Goal: Task Accomplishment & Management: Manage account settings

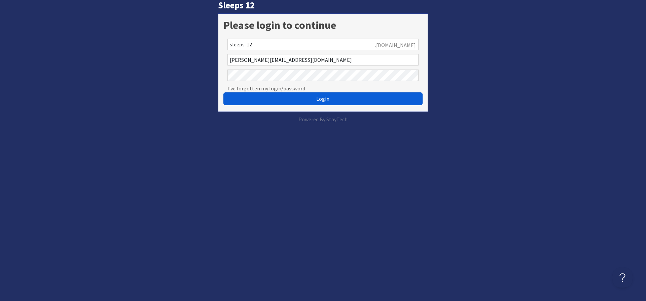
click at [266, 94] on button "Login" at bounding box center [322, 98] width 199 height 13
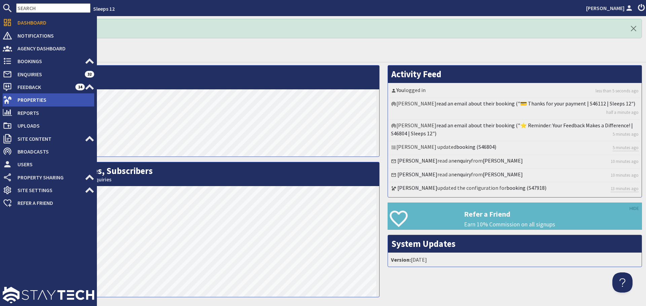
click at [27, 100] on span "Properties" at bounding box center [53, 99] width 82 height 11
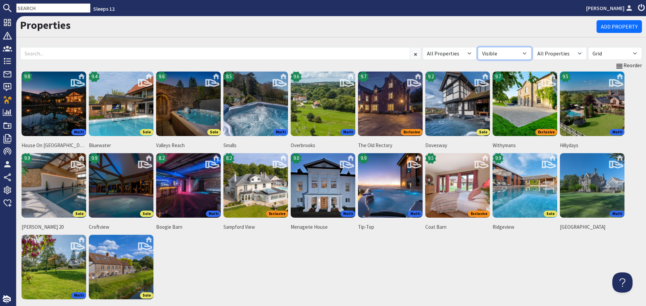
click at [527, 54] on select "All Visible Not Visible" at bounding box center [505, 53] width 54 height 13
select select "false"
click at [478, 47] on select "All Visible Not Visible" at bounding box center [505, 53] width 54 height 13
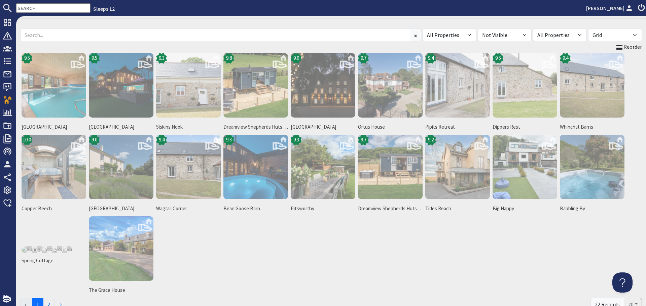
scroll to position [34, 0]
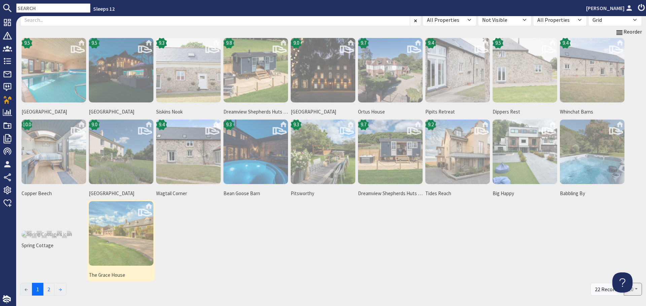
click at [117, 234] on img at bounding box center [121, 233] width 65 height 65
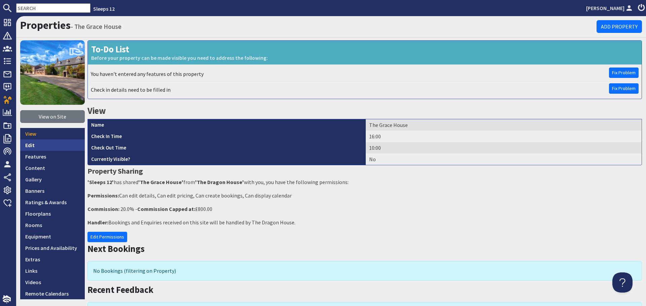
click at [47, 144] on link "Edit" at bounding box center [52, 145] width 65 height 11
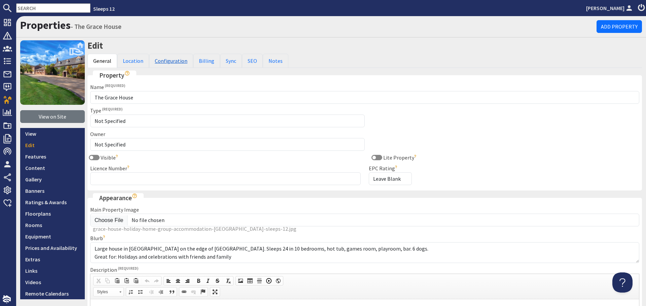
click at [163, 62] on link "Configuration" at bounding box center [171, 61] width 44 height 14
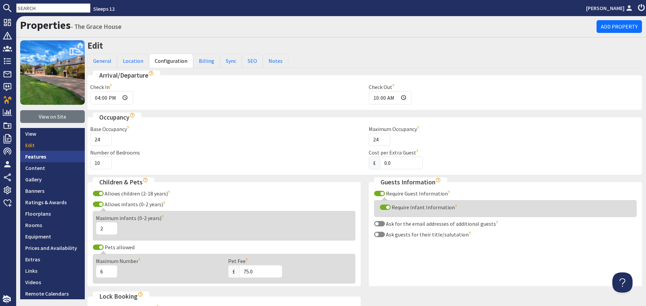
click at [47, 157] on link "Features" at bounding box center [52, 156] width 65 height 11
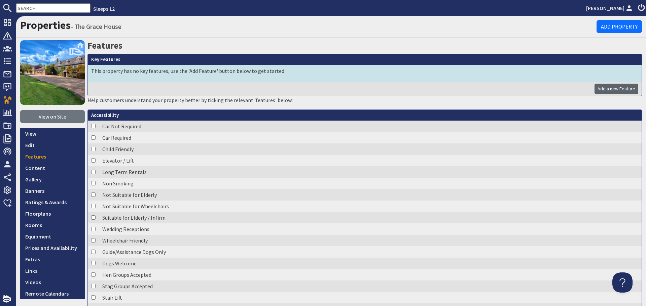
click at [608, 90] on link "Add a new Feature" at bounding box center [616, 89] width 44 height 10
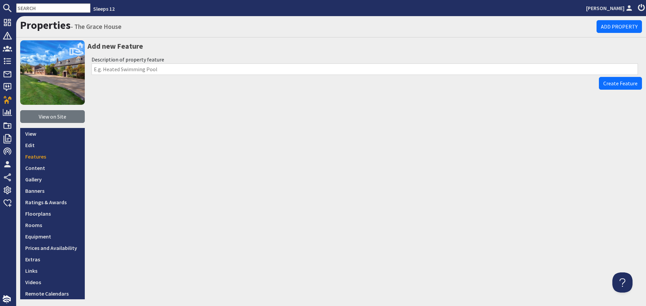
click at [197, 71] on input "Description of property feature" at bounding box center [364, 69] width 546 height 11
type input "Sleeps 24"
drag, startPoint x: 619, startPoint y: 83, endPoint x: 606, endPoint y: 88, distance: 13.9
click at [619, 83] on span "Create Feature" at bounding box center [620, 83] width 34 height 7
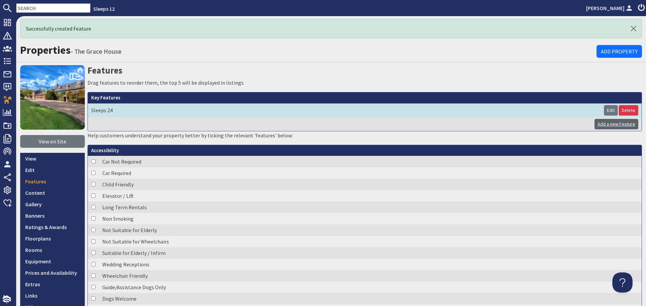
click at [605, 124] on link "Add a new Feature" at bounding box center [616, 124] width 44 height 10
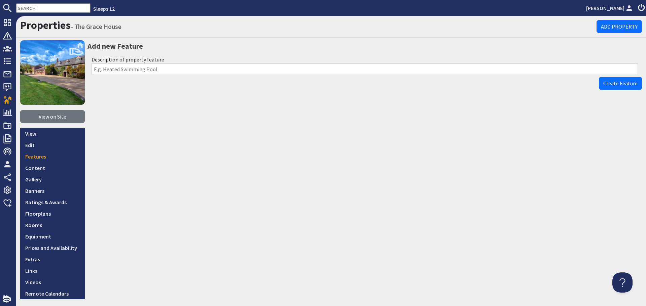
click at [501, 73] on input "Description of property feature" at bounding box center [364, 69] width 546 height 11
type input "Hot Tub"
click at [613, 84] on span "Create Feature" at bounding box center [620, 83] width 34 height 7
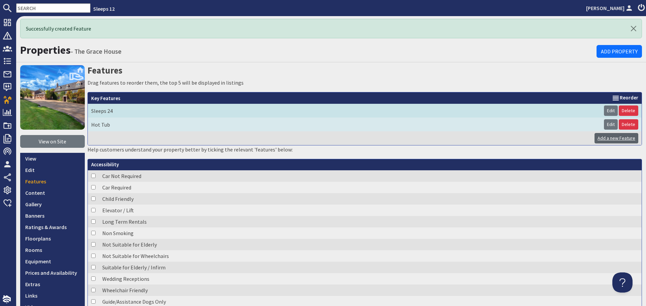
click at [594, 136] on link "Add a new Feature" at bounding box center [616, 138] width 44 height 10
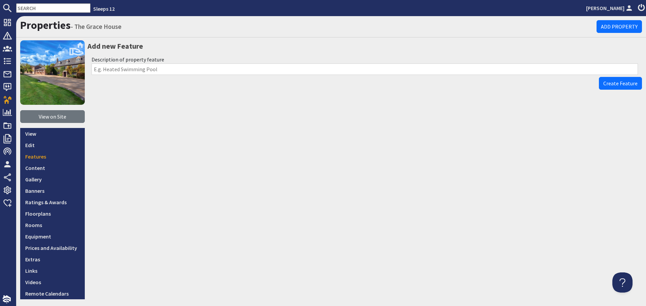
click at [205, 68] on input "Description of property feature" at bounding box center [364, 69] width 546 height 11
type input "Games Room"
click at [603, 84] on span "Create Feature" at bounding box center [620, 83] width 34 height 7
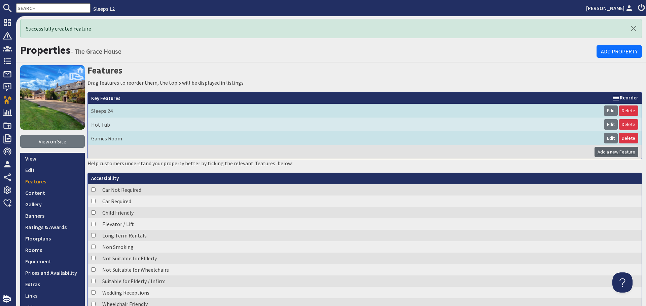
click at [599, 153] on link "Add a new Feature" at bounding box center [616, 152] width 44 height 10
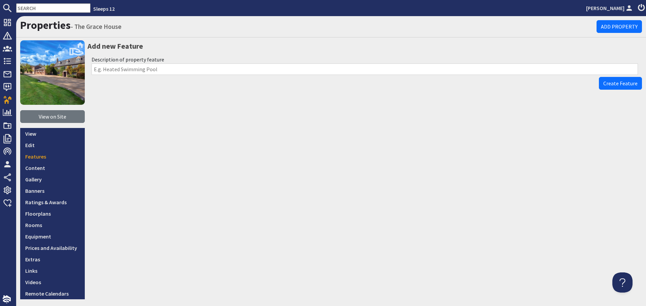
click at [297, 67] on input "Description of property feature" at bounding box center [364, 69] width 546 height 11
type input "Private bar"
drag, startPoint x: 617, startPoint y: 83, endPoint x: 596, endPoint y: 105, distance: 30.9
click at [614, 90] on div "Add new Feature Description of property feature Private bar Create Feature" at bounding box center [364, 169] width 554 height 259
click at [604, 84] on span "Create Feature" at bounding box center [620, 83] width 34 height 7
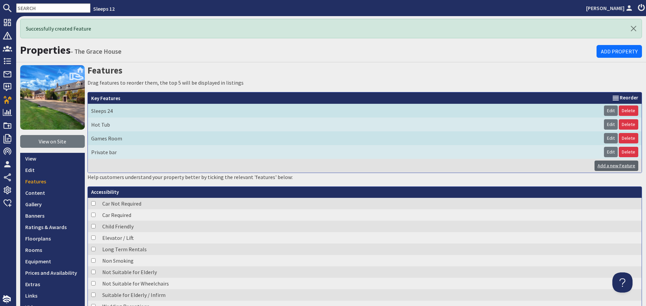
click at [606, 168] on link "Add a new Feature" at bounding box center [616, 166] width 44 height 10
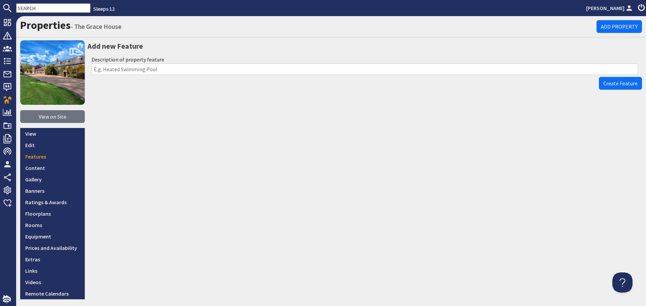
click at [330, 66] on input "Description of property feature" at bounding box center [364, 69] width 546 height 11
type input "Children's Playroom"
click at [613, 79] on button "Create Feature" at bounding box center [620, 83] width 43 height 13
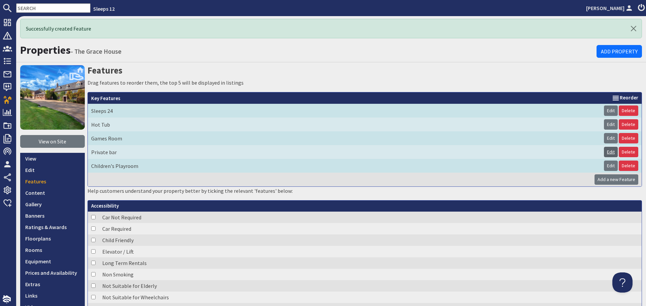
click at [604, 151] on link "Edit" at bounding box center [611, 152] width 14 height 10
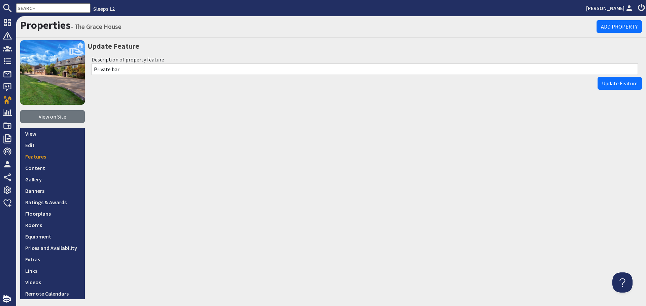
click at [114, 70] on input "Private bar" at bounding box center [364, 69] width 546 height 11
type input "Private Bar"
click at [611, 83] on span "Update Feature" at bounding box center [620, 83] width 36 height 7
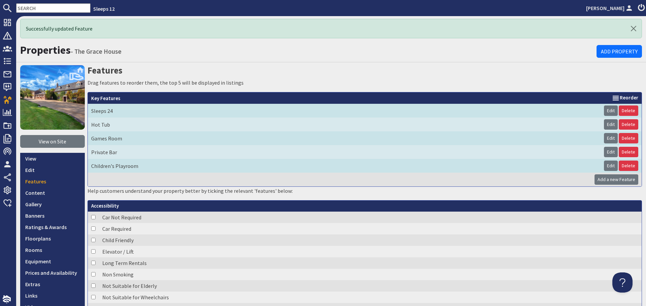
scroll to position [67, 0]
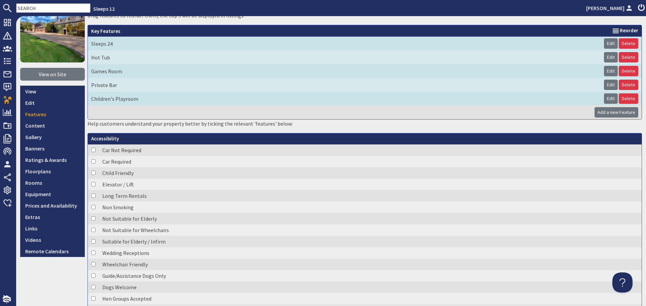
click at [94, 162] on input "checkbox" at bounding box center [93, 161] width 4 height 4
checkbox input "true"
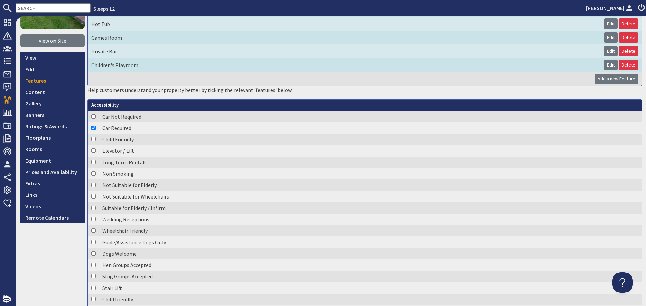
scroll to position [135, 0]
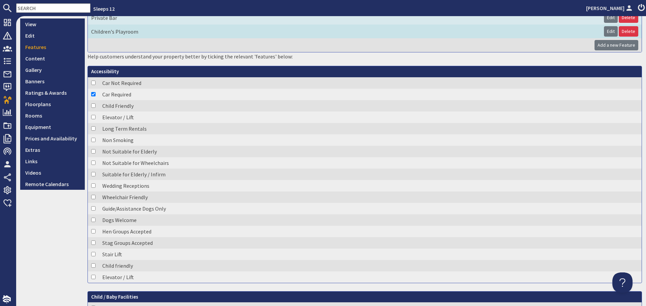
click at [93, 221] on input "checkbox" at bounding box center [93, 220] width 4 height 4
checkbox input "true"
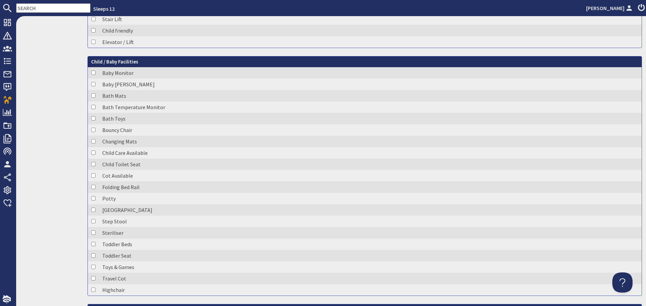
scroll to position [404, 0]
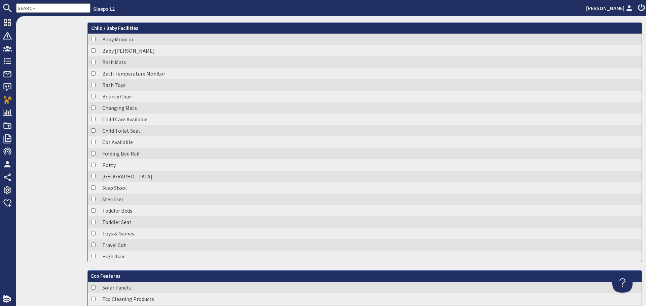
click at [94, 258] on input "checkbox" at bounding box center [93, 256] width 4 height 4
checkbox input "true"
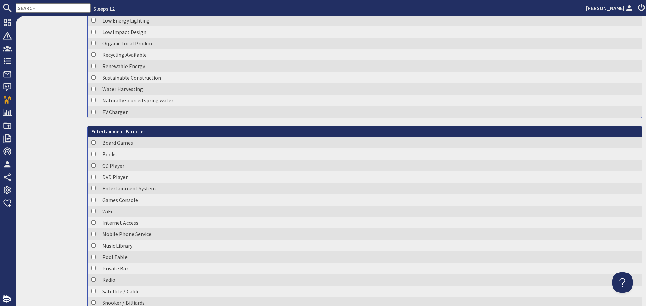
scroll to position [740, 0]
click at [91, 210] on input "checkbox" at bounding box center [93, 211] width 4 height 4
checkbox input "true"
click at [92, 255] on input "checkbox" at bounding box center [93, 257] width 4 height 4
checkbox input "true"
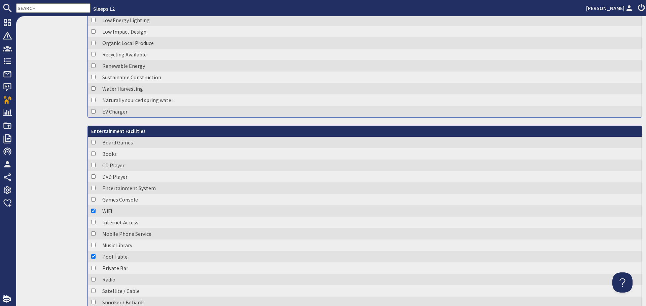
click at [93, 267] on input "checkbox" at bounding box center [93, 268] width 4 height 4
checkbox input "true"
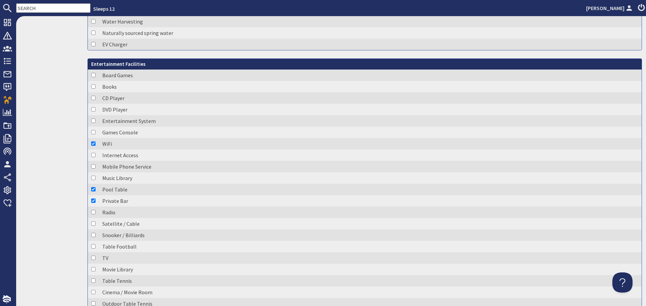
scroll to position [841, 0]
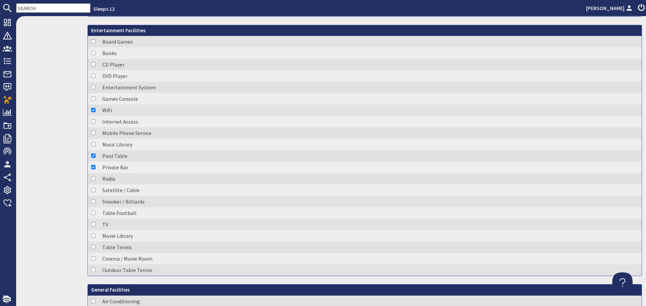
click at [94, 225] on input "checkbox" at bounding box center [93, 224] width 4 height 4
checkbox input "true"
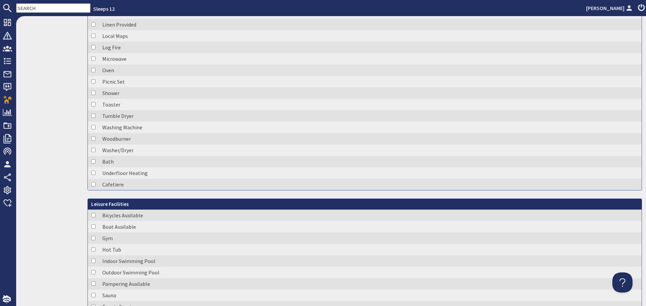
scroll to position [1312, 0]
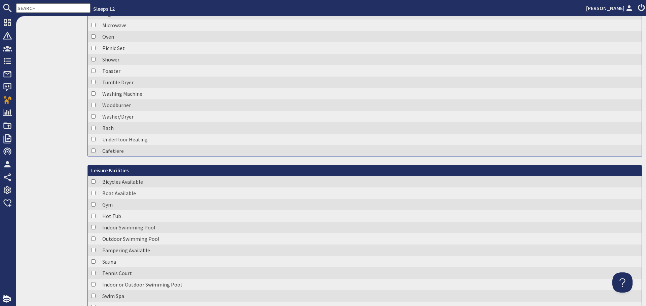
click at [93, 216] on input "checkbox" at bounding box center [93, 216] width 4 height 4
checkbox input "true"
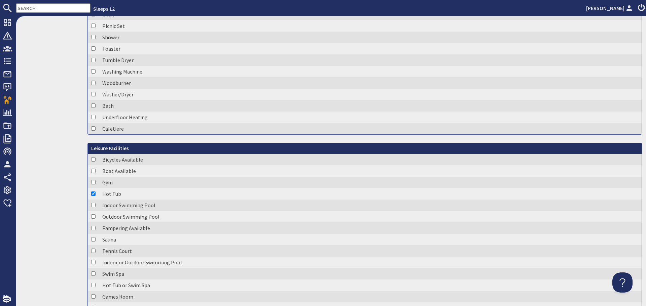
scroll to position [1345, 0]
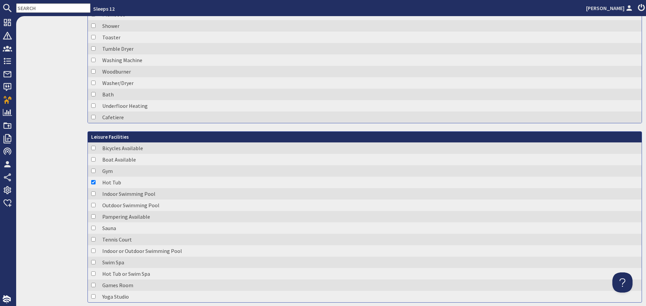
click at [92, 287] on input "checkbox" at bounding box center [93, 285] width 4 height 4
checkbox input "true"
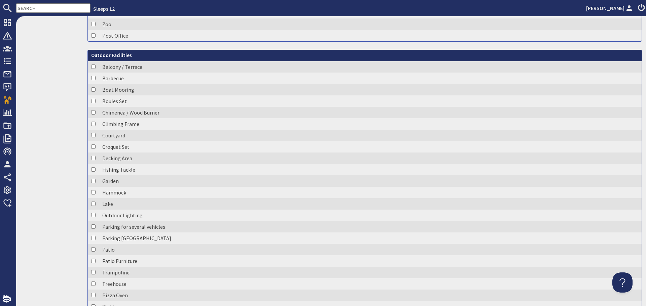
scroll to position [2287, 0]
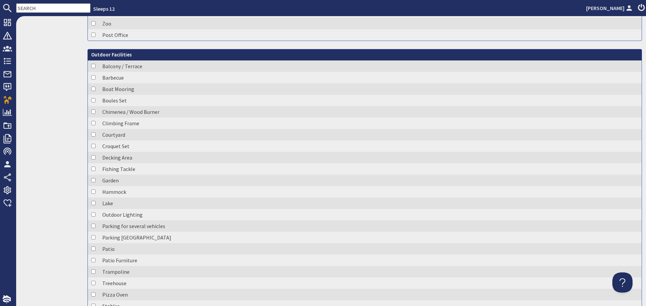
click at [93, 77] on input "checkbox" at bounding box center [93, 77] width 4 height 4
checkbox input "true"
click at [94, 136] on input "checkbox" at bounding box center [93, 135] width 4 height 4
checkbox input "true"
click at [94, 181] on input "checkbox" at bounding box center [93, 180] width 4 height 4
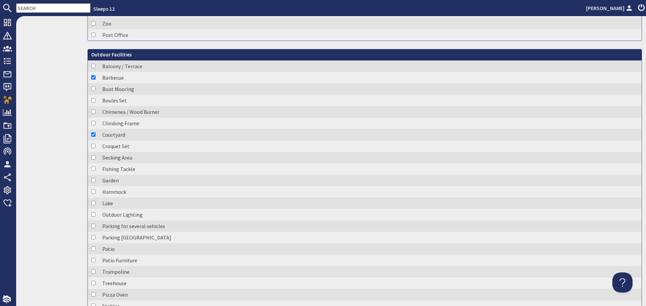
checkbox input "true"
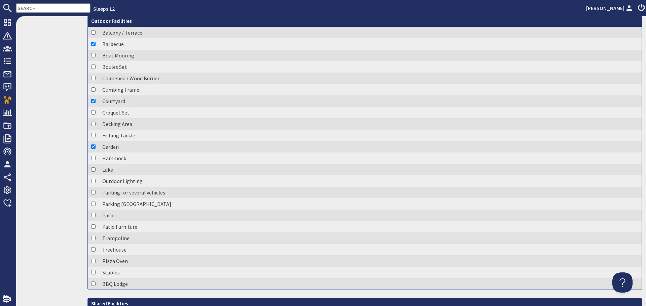
click at [94, 213] on input "checkbox" at bounding box center [93, 215] width 4 height 4
checkbox input "true"
click at [92, 227] on input "checkbox" at bounding box center [93, 227] width 4 height 4
checkbox input "true"
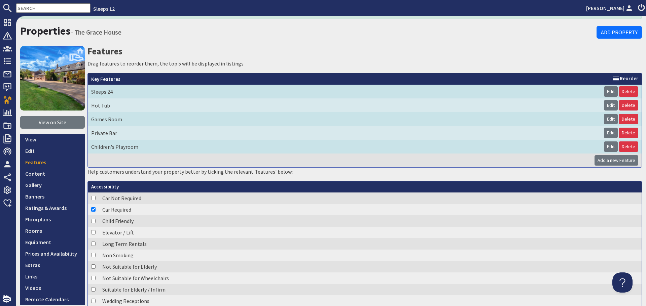
scroll to position [9, 0]
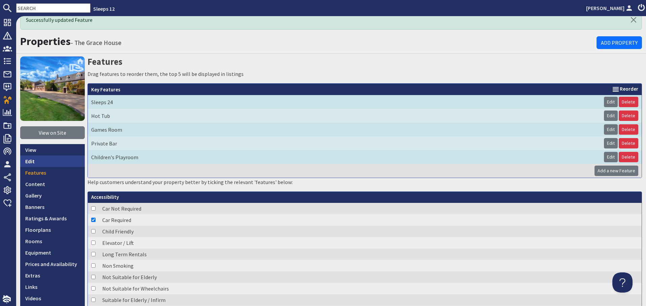
click at [41, 167] on link "Edit" at bounding box center [52, 161] width 65 height 11
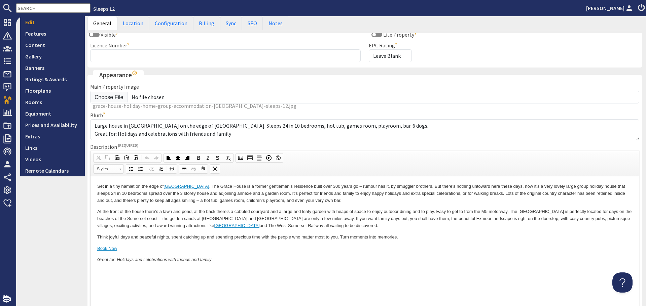
scroll to position [135, 0]
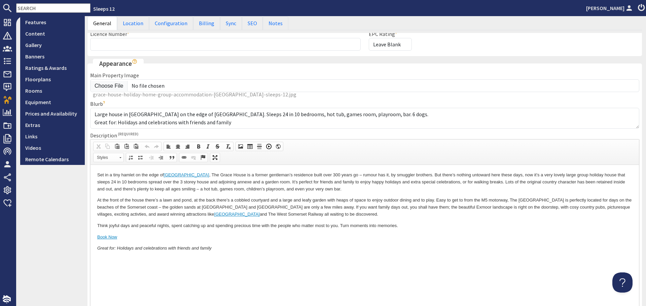
click at [248, 259] on html "Set in a tiny hamlet on the edge of Exmoor National Park , The Grace House is a…" at bounding box center [364, 212] width 548 height 94
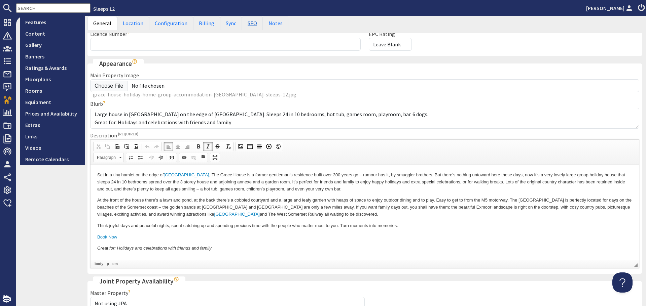
click at [244, 22] on link "SEO" at bounding box center [252, 23] width 21 height 14
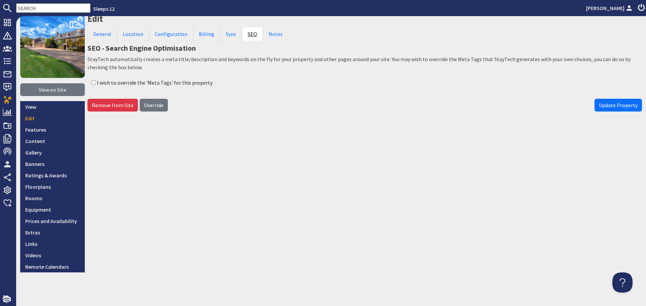
scroll to position [27, 0]
click at [92, 83] on input "I wish to override the 'Meta Tags' for this property" at bounding box center [93, 82] width 4 height 4
checkbox input "true"
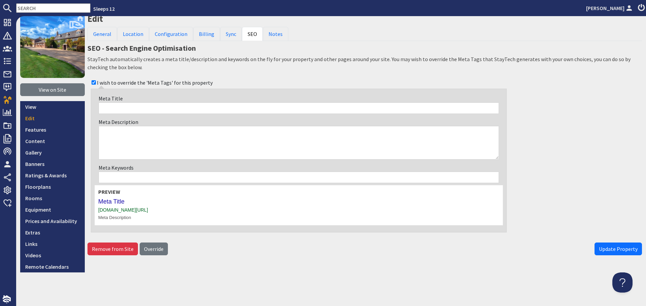
click at [131, 111] on input "Meta Title" at bounding box center [299, 108] width 400 height 11
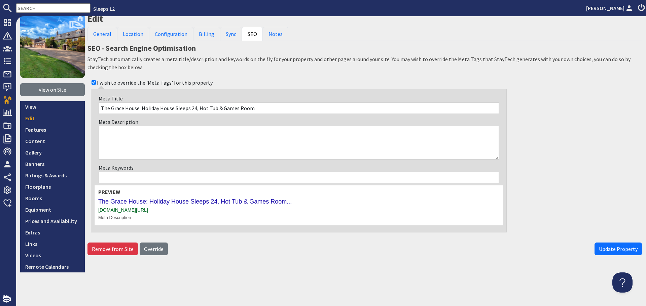
type input "The Grace House: Holiday House Sleeps 24, Hot Tub & Games Room"
click at [225, 141] on textarea "Meta Description" at bounding box center [299, 143] width 400 height 34
type textarea "S"
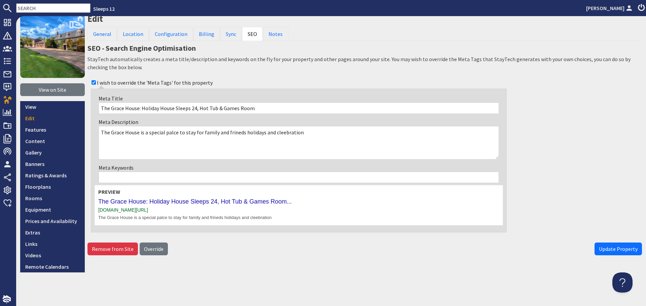
click at [170, 132] on textarea "The Grace House is a special palce to stay for family and frineds holidays and …" at bounding box center [299, 143] width 400 height 34
click at [234, 131] on textarea "The Grace House is a special place to stay for family and frineds holidays and …" at bounding box center [299, 143] width 400 height 34
click at [279, 134] on textarea "The Grace House is a special place to stay for family and friends holidays and …" at bounding box center [299, 143] width 400 height 34
click at [298, 133] on textarea "The Grace House is a special place to stay for family and friends holidays and …" at bounding box center [299, 143] width 400 height 34
click at [310, 136] on textarea "The Grace House is a special place to stay for family and friends holidays and …" at bounding box center [299, 143] width 400 height 34
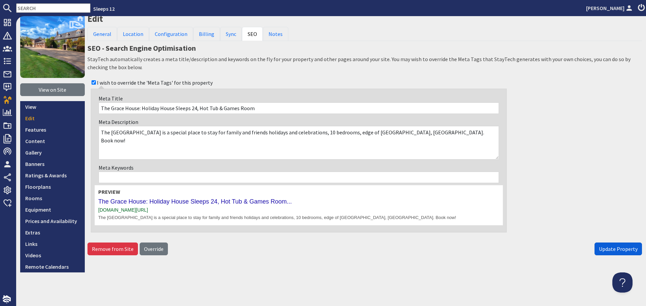
type textarea "The Grace House is a special place to stay for family and friends holidays and …"
click at [607, 253] on button "Update Property" at bounding box center [617, 249] width 47 height 13
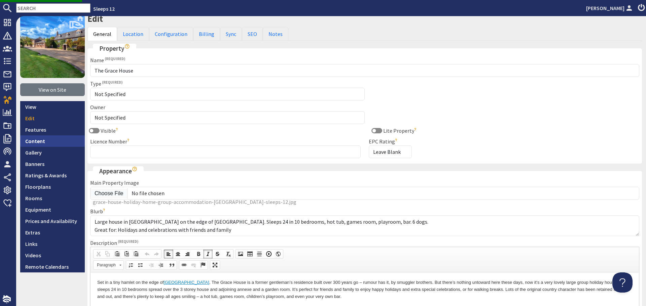
click at [33, 140] on link "Content" at bounding box center [52, 141] width 65 height 11
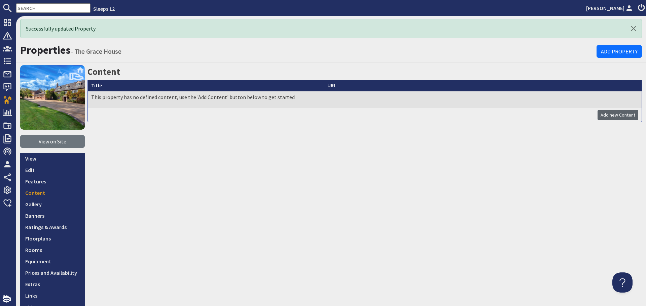
click at [600, 114] on link "Add new Content" at bounding box center [617, 115] width 41 height 10
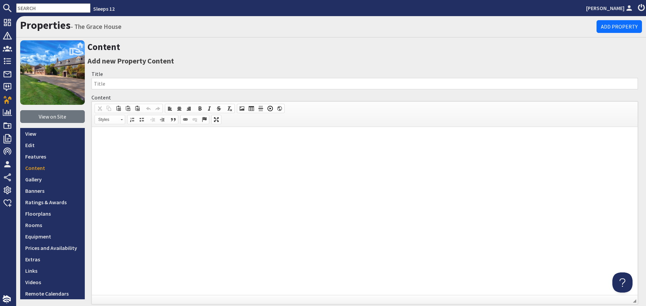
click at [173, 85] on input "Title" at bounding box center [364, 83] width 546 height 11
type input "Info"
click at [181, 148] on html at bounding box center [364, 137] width 545 height 21
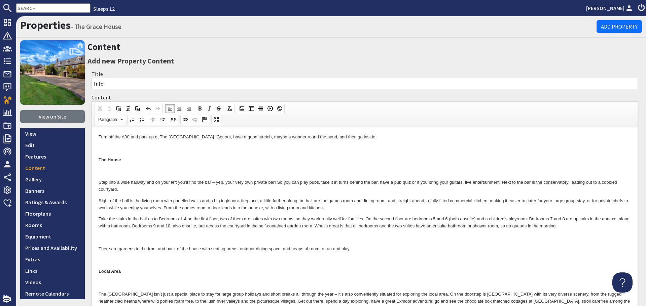
click at [185, 148] on p at bounding box center [365, 148] width 532 height 7
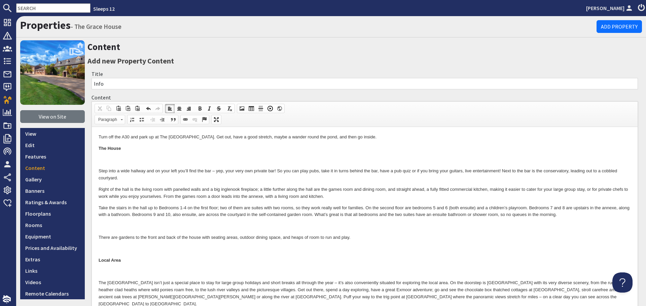
click at [176, 157] on p at bounding box center [365, 160] width 532 height 7
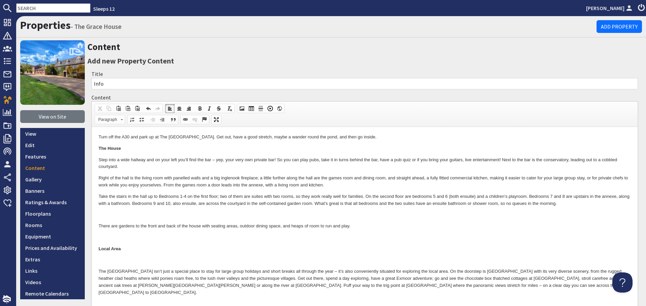
click at [129, 137] on p "Turn off the A30 and park up at The Grace House. Get out, have a good stretch, …" at bounding box center [365, 137] width 532 height 7
click at [128, 212] on p at bounding box center [365, 215] width 532 height 7
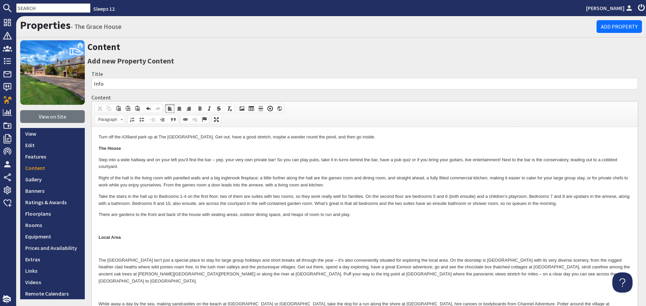
click at [129, 227] on p at bounding box center [365, 226] width 532 height 7
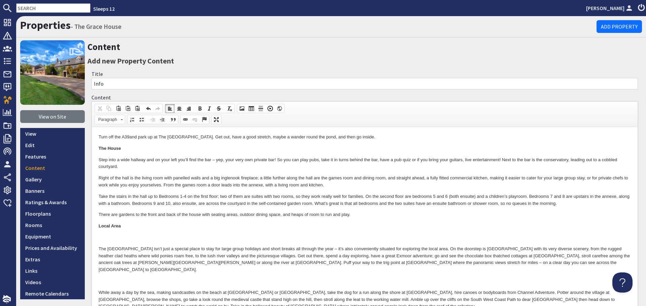
click at [125, 238] on p at bounding box center [365, 237] width 532 height 7
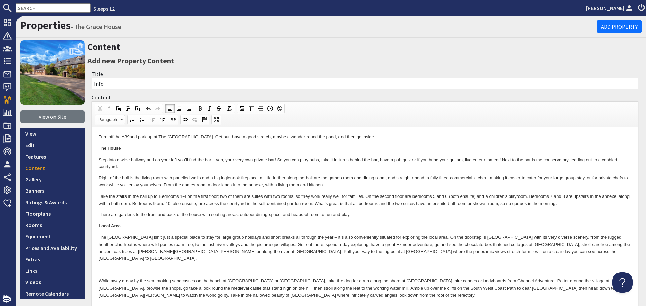
click at [121, 258] on body "Turn off the A39 and park up at The Grace House. Get out, have a good stretch, …" at bounding box center [365, 239] width 532 height 211
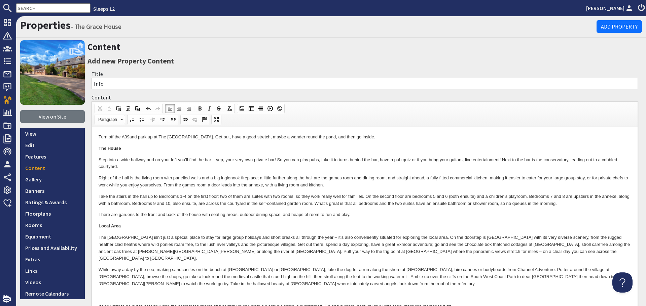
scroll to position [34, 0]
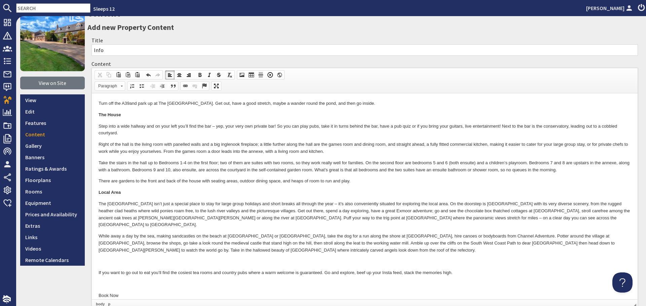
click at [122, 259] on p at bounding box center [365, 262] width 532 height 7
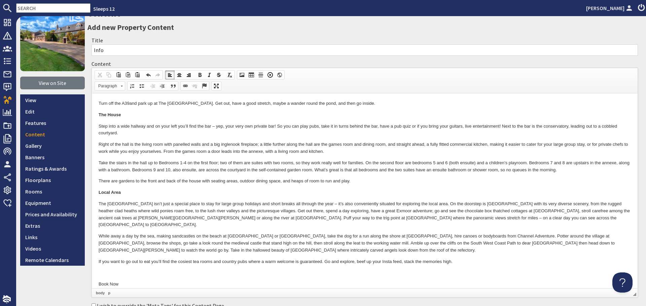
click at [122, 270] on p at bounding box center [365, 273] width 532 height 7
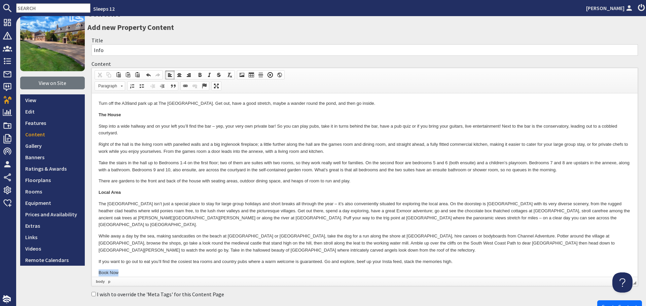
drag, startPoint x: 97, startPoint y: 267, endPoint x: 151, endPoint y: 268, distance: 54.5
click at [151, 268] on html "Turn off the A39 and park up at The Grace House. Get out, have a good stretch, …" at bounding box center [364, 188] width 545 height 190
click at [184, 84] on span at bounding box center [185, 85] width 5 height 5
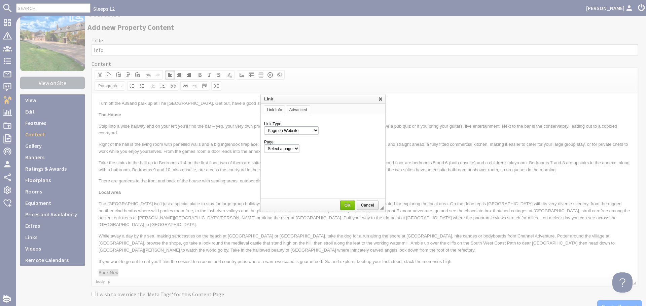
scroll to position [0, 0]
click at [316, 150] on select "Select a page Homepage Content Page · 1642 Living History Village, Gosport, Ham…" at bounding box center [323, 149] width 118 height 8
select select "property_calendar!the-grace-house"
click at [264, 145] on select "Select a page Homepage Content Page · 1642 Living History Village, Gosport, Ham…" at bounding box center [323, 149] width 118 height 8
drag, startPoint x: 348, startPoint y: 204, endPoint x: 147, endPoint y: 73, distance: 240.7
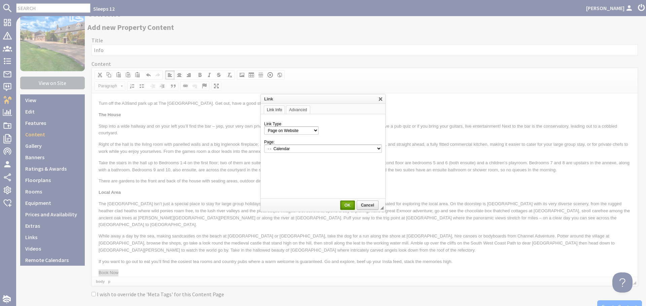
click at [348, 204] on span "OK" at bounding box center [347, 205] width 13 height 5
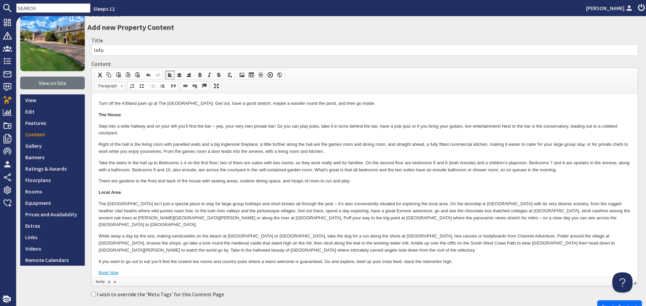
click at [117, 87] on span "Paragraph" at bounding box center [107, 86] width 24 height 9
click at [115, 102] on link "Primary Button" at bounding box center [120, 102] width 48 height 7
click at [179, 117] on p "The House" at bounding box center [365, 115] width 532 height 7
click at [101, 101] on p "Turn off the A39 and park up at The Grace House. Get out, have a good stretch, …" at bounding box center [365, 103] width 532 height 7
click at [250, 103] on p "Getting here is so easy - just t urn off the A39 and park up at The Grace House…" at bounding box center [365, 103] width 532 height 7
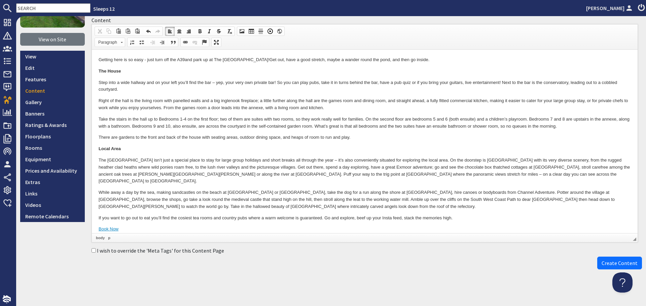
scroll to position [78, 0]
click at [92, 252] on input "I wish to override the 'Meta Tags' for this Content Page" at bounding box center [93, 250] width 4 height 4
checkbox input "true"
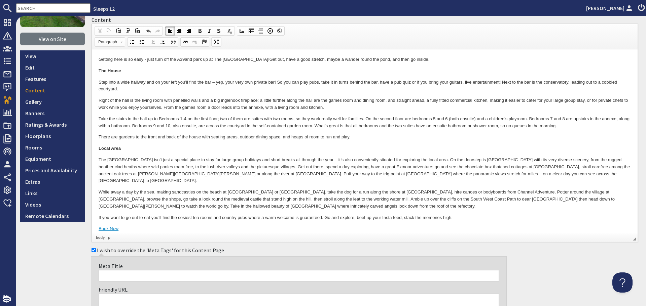
click at [130, 277] on input "Meta Title" at bounding box center [299, 275] width 400 height 11
drag, startPoint x: 203, startPoint y: 275, endPoint x: 142, endPoint y: 275, distance: 60.9
click at [142, 275] on input "The Grace House: Sleeps 24 in Somerset," at bounding box center [299, 275] width 400 height 11
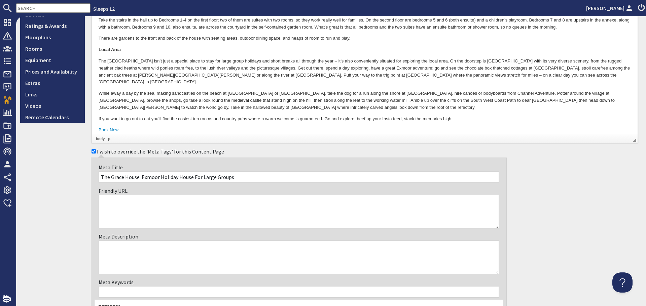
scroll to position [179, 0]
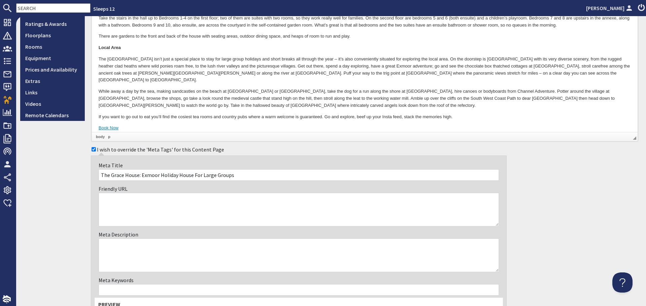
type input "The Grace House: Exmoor Holiday House For Large Groups"
click at [164, 259] on textarea "Meta Description" at bounding box center [299, 256] width 400 height 34
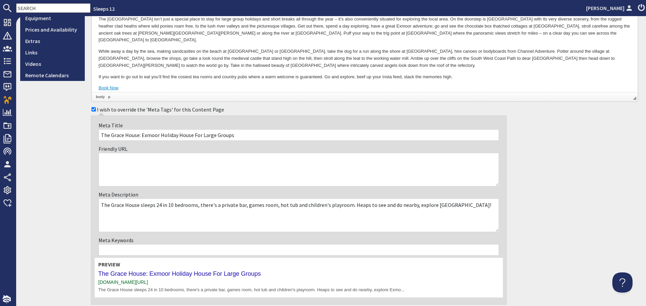
scroll to position [270, 0]
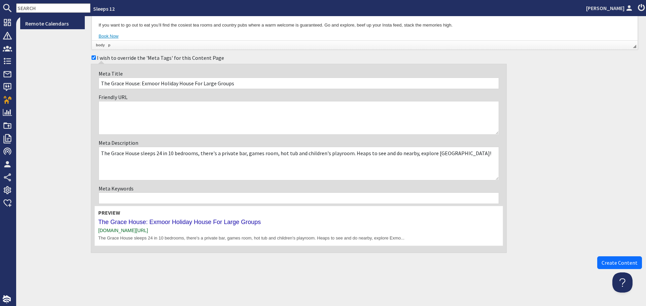
click at [301, 153] on textarea "The Grace House sleeps 24 in 10 bedrooms, there's a private bar, games room, ho…" at bounding box center [299, 164] width 400 height 34
type textarea "The Grace House sleeps 24 in 10 bedrooms, there's a private bar, games room, ho…"
click at [601, 264] on span "Create Content" at bounding box center [619, 263] width 36 height 7
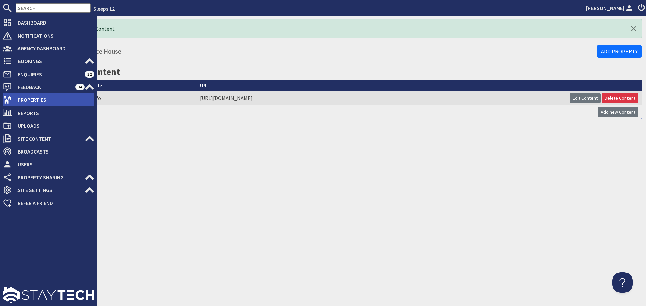
drag, startPoint x: 15, startPoint y: 102, endPoint x: 31, endPoint y: 100, distance: 15.3
click at [15, 102] on span "Properties" at bounding box center [53, 99] width 82 height 11
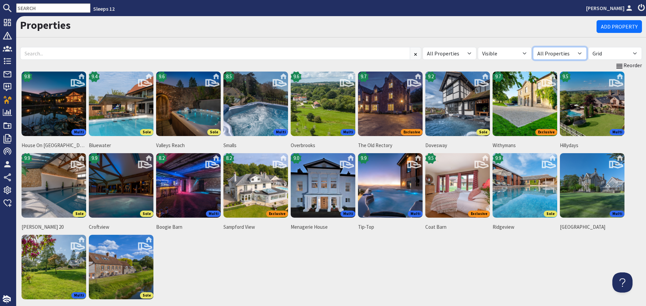
click at [574, 52] on select "All Properties Own Properties Shared Properties ───Shared From─── AH Warren Tru…" at bounding box center [560, 53] width 54 height 13
drag, startPoint x: 520, startPoint y: 53, endPoint x: 519, endPoint y: 59, distance: 6.2
click at [520, 53] on select "All Visible Not Visible" at bounding box center [505, 53] width 54 height 13
select select "false"
click at [478, 47] on select "All Visible Not Visible" at bounding box center [505, 53] width 54 height 13
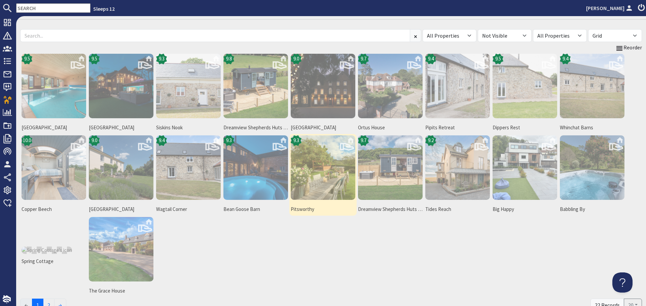
scroll to position [34, 0]
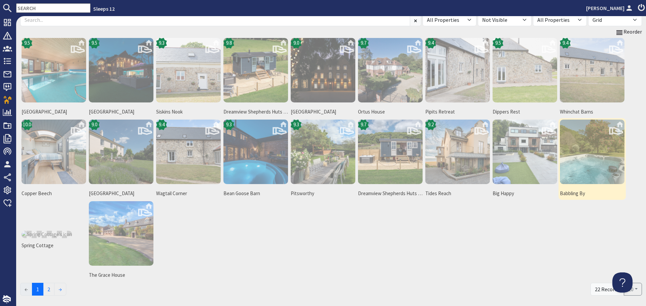
click at [589, 161] on img at bounding box center [592, 152] width 65 height 65
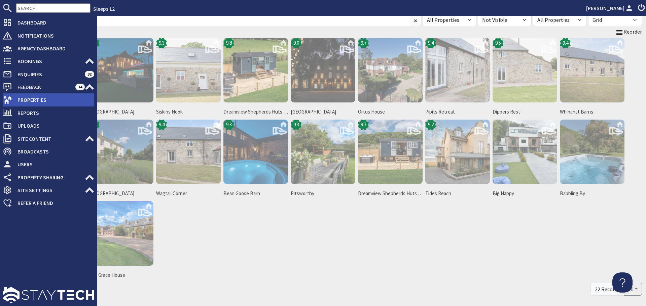
click at [18, 100] on span "Properties" at bounding box center [53, 99] width 82 height 11
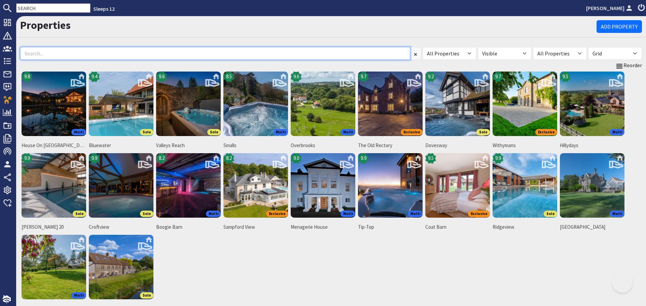
click at [117, 58] on input at bounding box center [215, 53] width 390 height 13
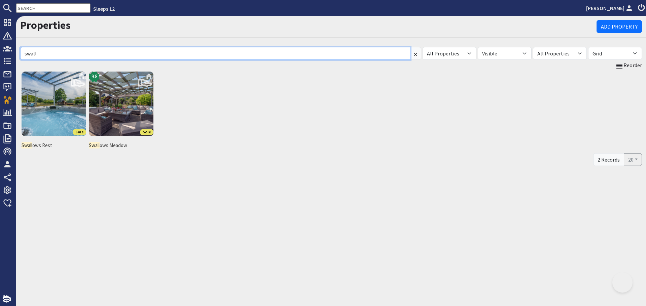
type input "swall"
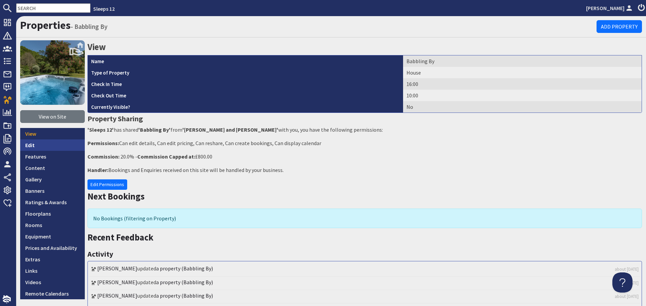
click at [35, 142] on link "Edit" at bounding box center [52, 145] width 65 height 11
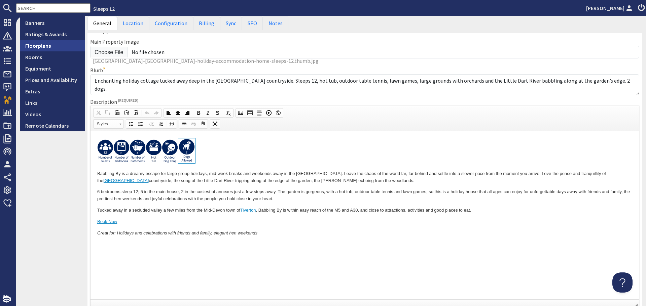
scroll to position [101, 0]
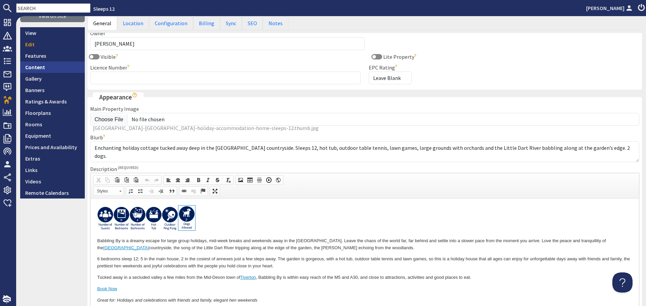
click at [35, 65] on link "Content" at bounding box center [52, 67] width 65 height 11
